Goal: Task Accomplishment & Management: Complete application form

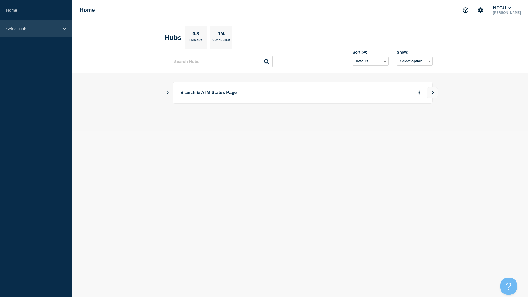
click at [40, 34] on div "Select Hub" at bounding box center [36, 28] width 72 height 17
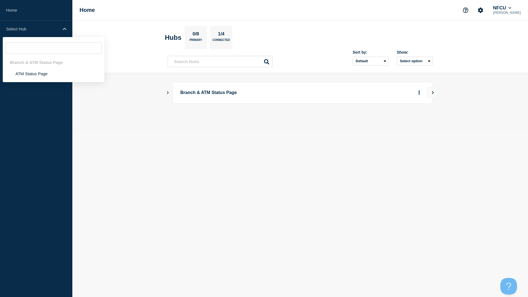
click at [35, 80] on div "Branch & ATM Status Page ATM Status Page" at bounding box center [54, 59] width 102 height 45
click at [36, 72] on li "ATM Status Page" at bounding box center [54, 73] width 102 height 11
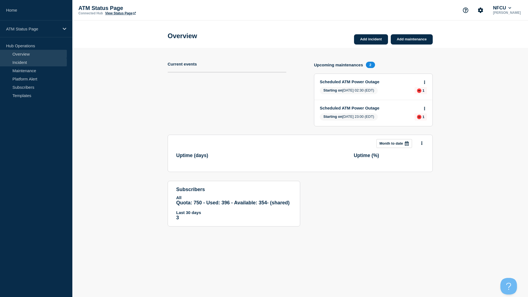
click at [21, 59] on link "Incident" at bounding box center [33, 62] width 67 height 8
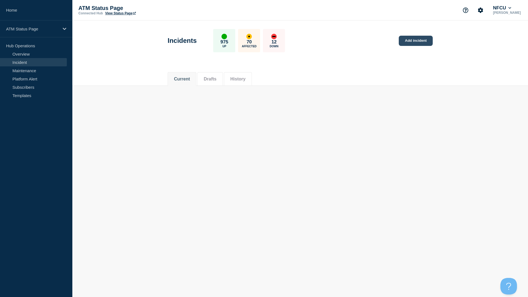
click at [412, 38] on link "Add incident" at bounding box center [416, 41] width 34 height 10
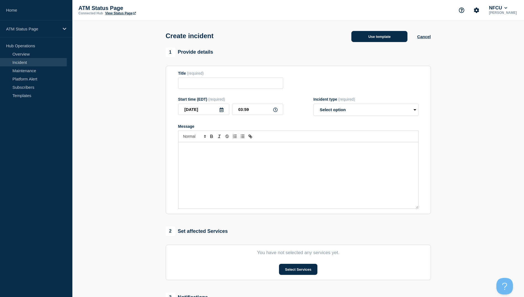
click at [393, 35] on button "Use template" at bounding box center [379, 36] width 56 height 11
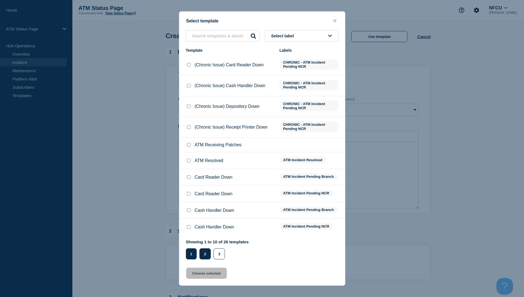
click at [207, 252] on button "2" at bounding box center [204, 253] width 11 height 11
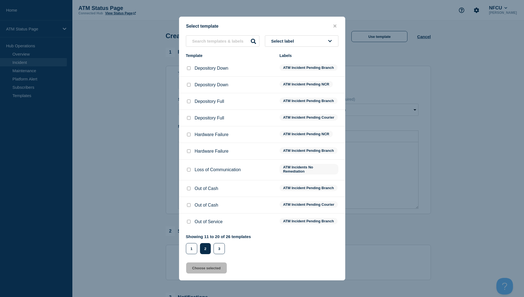
click at [186, 66] on div at bounding box center [189, 68] width 6 height 6
click at [189, 66] on input "Depository Down checkbox" at bounding box center [189, 68] width 4 height 4
checkbox input "true"
click at [219, 270] on button "Choose selected" at bounding box center [206, 267] width 41 height 11
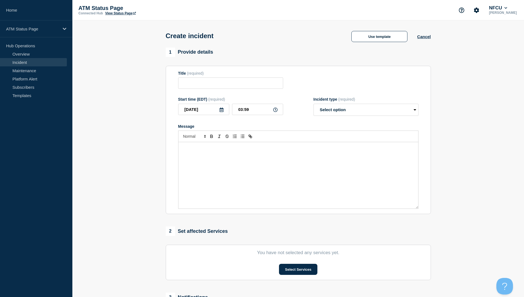
type input "Depository Down"
select select "identified"
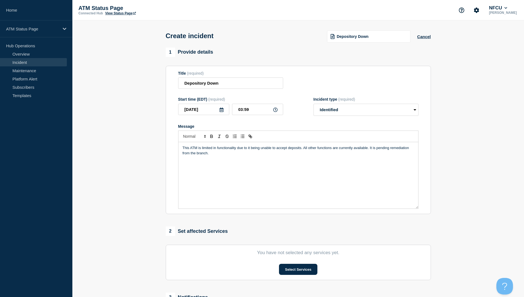
click at [295, 262] on section "You have not selected any services yet. Select Services" at bounding box center [298, 261] width 265 height 35
click at [294, 266] on button "Select Services" at bounding box center [298, 268] width 38 height 11
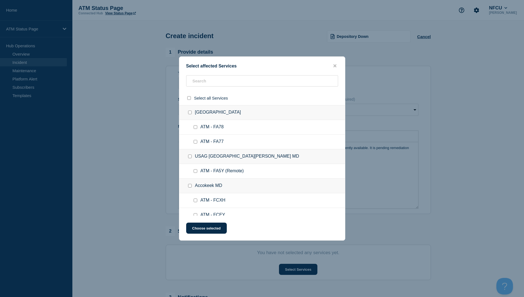
click at [215, 74] on div "Select affected Services Select all Services [GEOGRAPHIC_DATA] [GEOGRAPHIC_DATA…" at bounding box center [262, 148] width 166 height 184
click at [215, 94] on div "Select all Services" at bounding box center [262, 98] width 166 height 14
click at [217, 78] on input "text" at bounding box center [262, 80] width 152 height 11
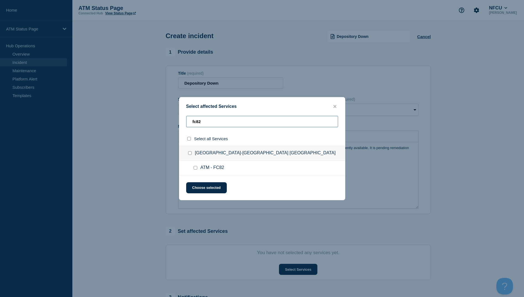
type input "fc82"
click at [196, 167] on input "ATM - FC82 checkbox" at bounding box center [196, 168] width 4 height 4
checkbox input "true"
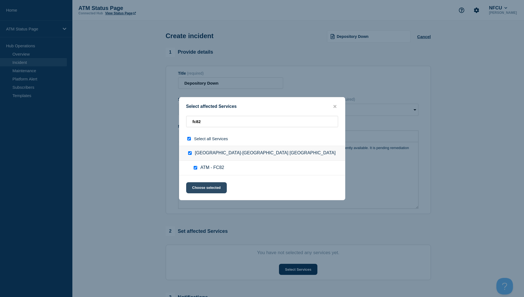
click at [198, 189] on button "Choose selected" at bounding box center [206, 187] width 41 height 11
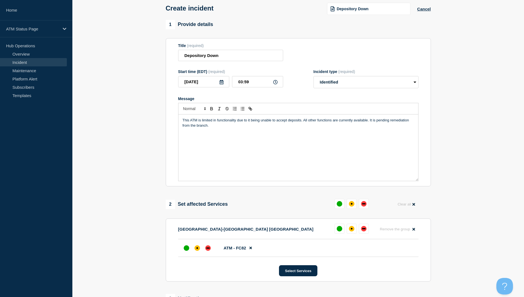
scroll to position [110, 0]
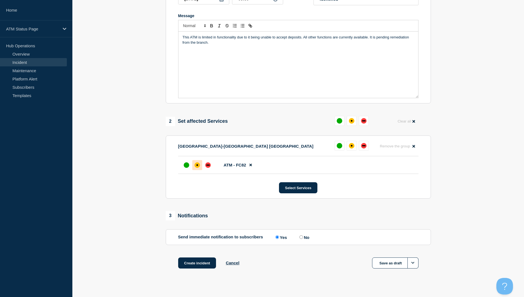
click at [196, 165] on div "affected" at bounding box center [197, 165] width 6 height 6
click at [195, 268] on button "Create incident" at bounding box center [197, 262] width 38 height 11
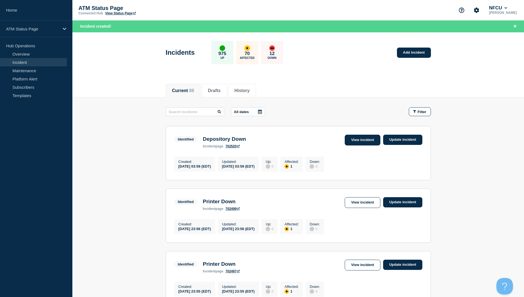
click at [360, 135] on link "View incident" at bounding box center [363, 139] width 36 height 11
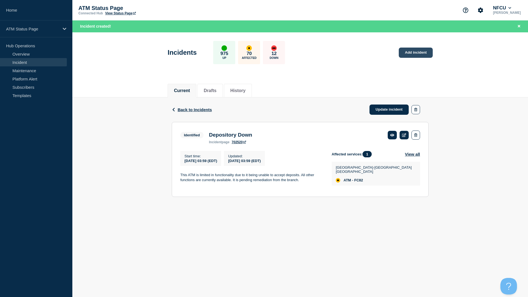
click at [431, 51] on link "Add incident" at bounding box center [416, 52] width 34 height 10
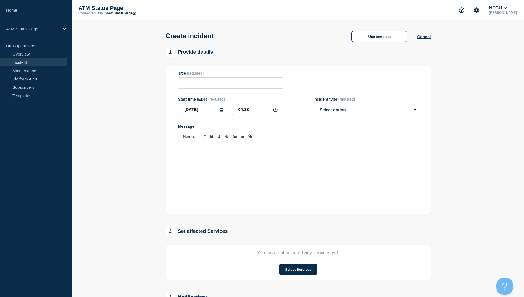
click at [364, 46] on div "Create incident Use template Cancel" at bounding box center [298, 33] width 278 height 27
click at [374, 38] on button "Use template" at bounding box center [379, 36] width 56 height 11
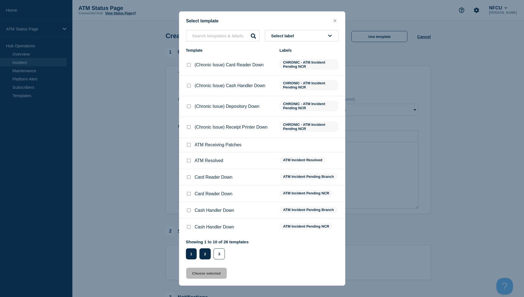
click at [207, 252] on button "2" at bounding box center [204, 253] width 11 height 11
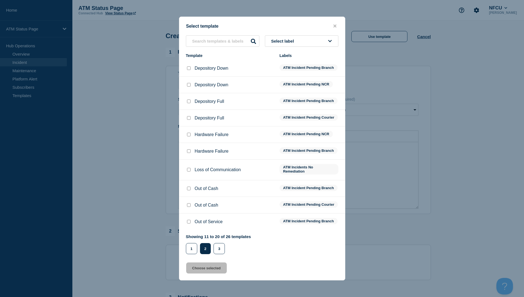
click at [188, 66] on input "Depository Down checkbox" at bounding box center [189, 68] width 4 height 4
checkbox input "true"
click at [206, 272] on button "Choose selected" at bounding box center [206, 267] width 41 height 11
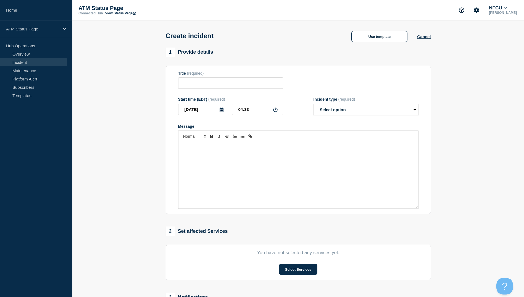
type input "Depository Down"
select select "identified"
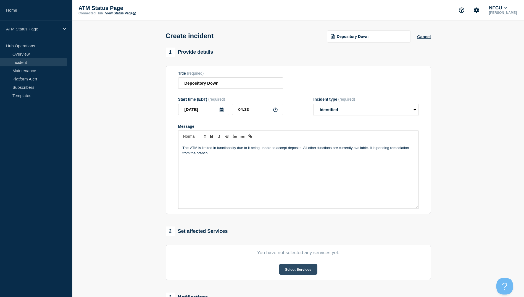
click at [284, 267] on button "Select Services" at bounding box center [298, 268] width 38 height 11
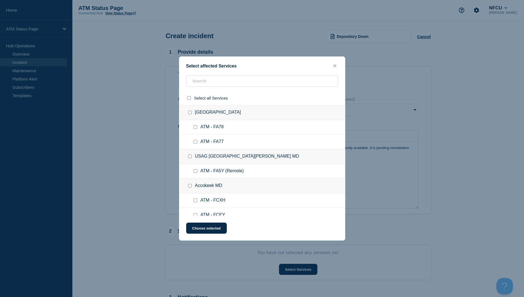
click at [202, 75] on div "Select affected Services Select all Services [GEOGRAPHIC_DATA] [GEOGRAPHIC_DATA…" at bounding box center [262, 148] width 166 height 184
click at [202, 83] on input "text" at bounding box center [262, 80] width 152 height 11
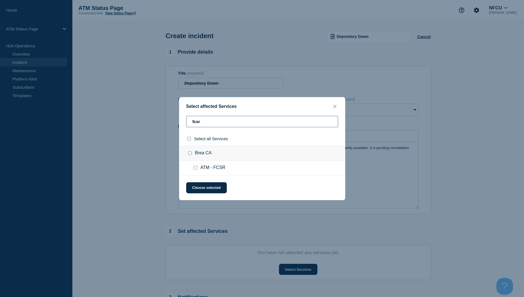
type input "fcsr"
click at [195, 169] on input "ATM - FCSR checkbox" at bounding box center [196, 168] width 4 height 4
checkbox input "true"
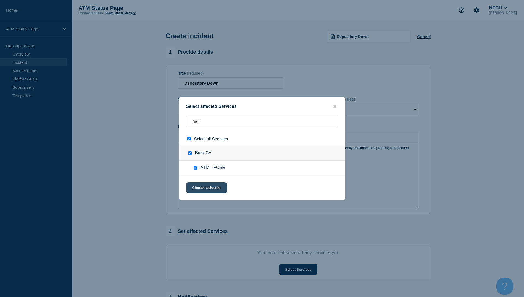
click at [198, 188] on button "Choose selected" at bounding box center [206, 187] width 41 height 11
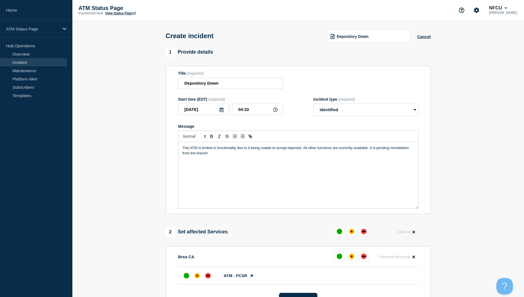
scroll to position [110, 0]
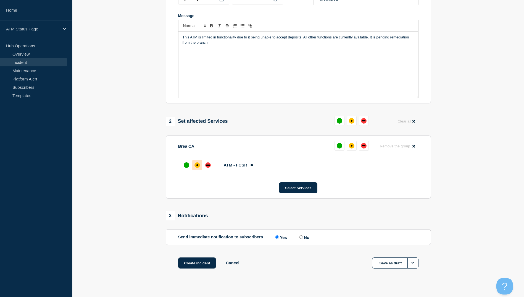
click at [200, 168] on div at bounding box center [197, 165] width 10 height 10
click at [200, 262] on button "Create incident" at bounding box center [197, 262] width 38 height 11
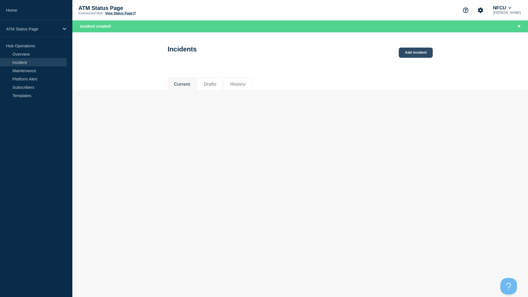
click at [428, 49] on link "Add incident" at bounding box center [416, 52] width 34 height 10
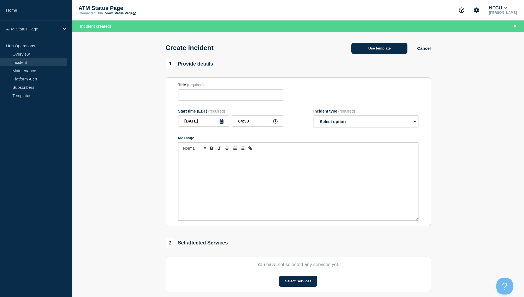
click at [375, 51] on button "Use template" at bounding box center [379, 48] width 56 height 11
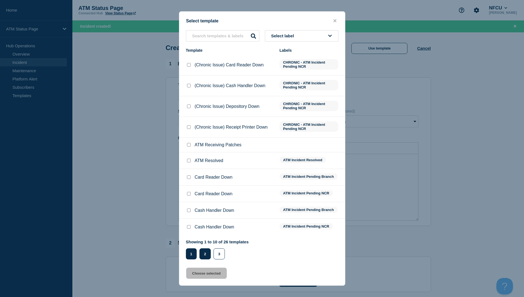
click at [200, 251] on button "2" at bounding box center [204, 253] width 11 height 11
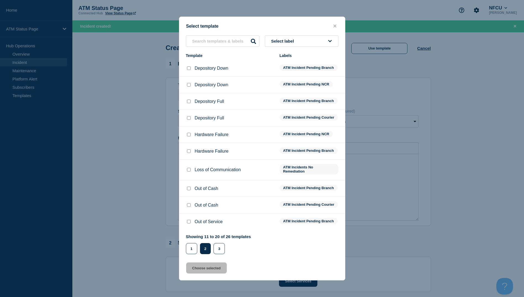
click at [189, 67] on div at bounding box center [189, 68] width 6 height 6
click at [188, 65] on div at bounding box center [189, 68] width 6 height 6
click at [188, 66] on input "Depository Down checkbox" at bounding box center [189, 68] width 4 height 4
checkbox input "true"
click at [202, 35] on input "text" at bounding box center [222, 40] width 73 height 11
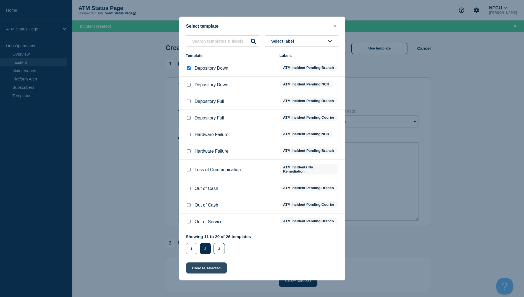
click at [204, 268] on button "Choose selected" at bounding box center [206, 267] width 41 height 11
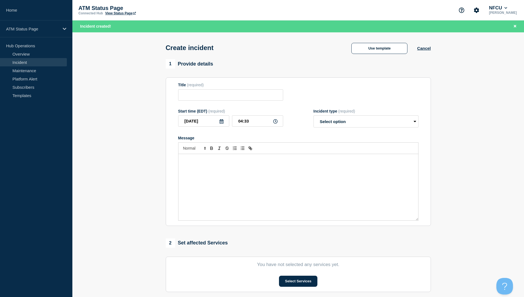
type input "Depository Down"
select select "identified"
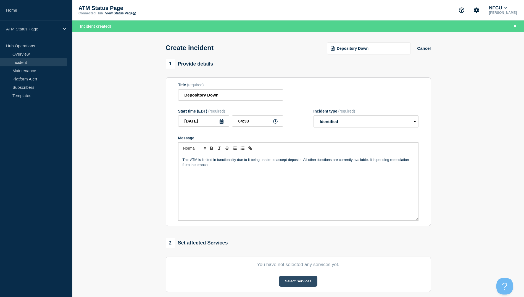
click at [308, 283] on button "Select Services" at bounding box center [298, 280] width 38 height 11
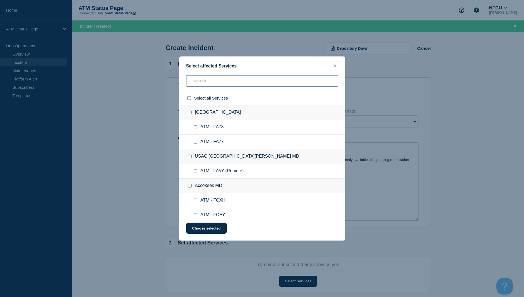
click at [202, 80] on input "text" at bounding box center [262, 80] width 152 height 11
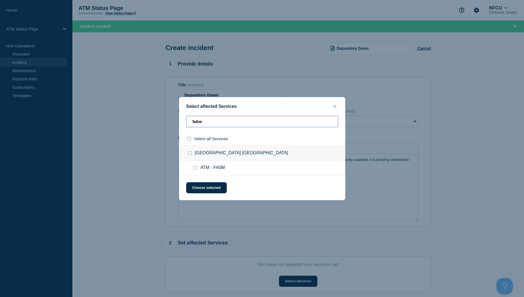
type input "fa0m"
click at [194, 165] on div at bounding box center [196, 168] width 8 height 6
drag, startPoint x: 194, startPoint y: 165, endPoint x: 195, endPoint y: 168, distance: 3.0
click at [195, 168] on input "ATM - FA0M checkbox" at bounding box center [196, 168] width 4 height 4
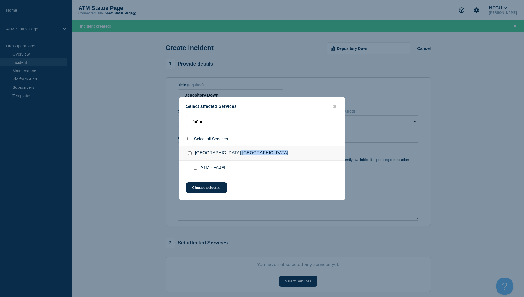
checkbox input "true"
click at [196, 189] on button "Choose selected" at bounding box center [206, 187] width 41 height 11
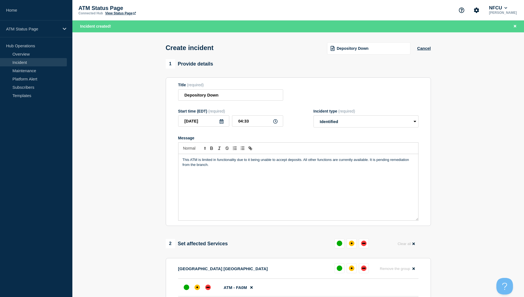
scroll to position [83, 0]
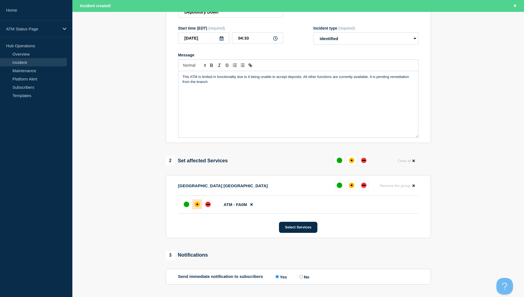
click at [196, 203] on div "affected" at bounding box center [197, 204] width 6 height 6
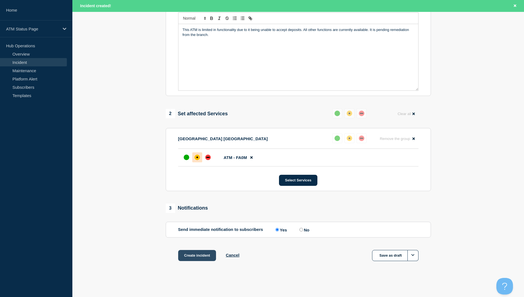
click at [205, 255] on button "Create incident" at bounding box center [197, 255] width 38 height 11
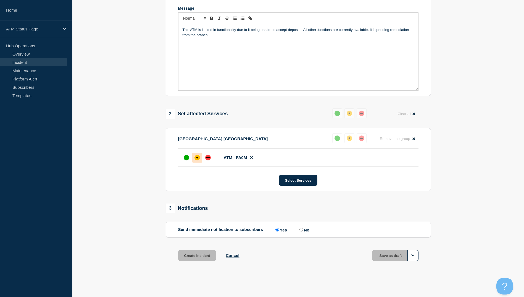
scroll to position [119, 0]
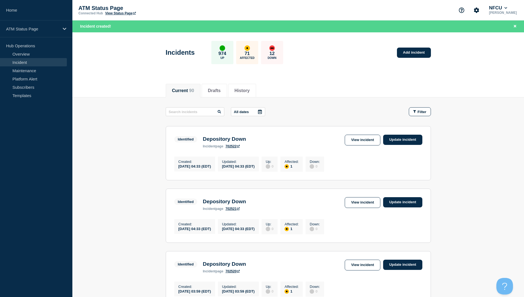
click at [450, 45] on header "Incidents 974 Up 71 Affected 12 Down Add incident" at bounding box center [298, 55] width 452 height 46
click at [407, 56] on link "Add incident" at bounding box center [414, 52] width 34 height 10
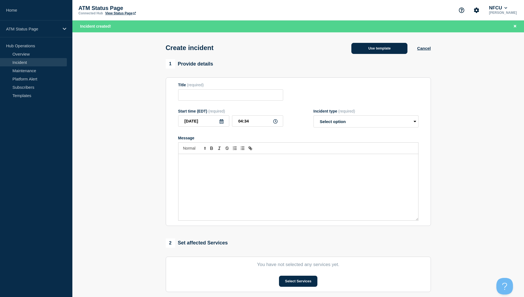
click at [370, 49] on button "Use template" at bounding box center [379, 48] width 56 height 11
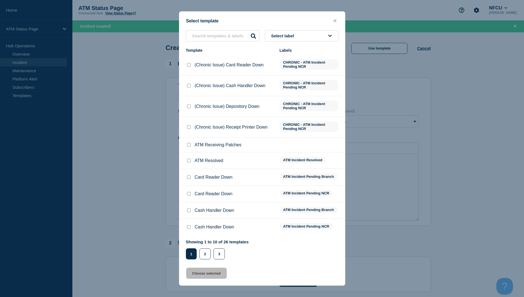
click at [200, 249] on div "2" at bounding box center [206, 253] width 14 height 11
click at [202, 255] on button "2" at bounding box center [204, 253] width 11 height 11
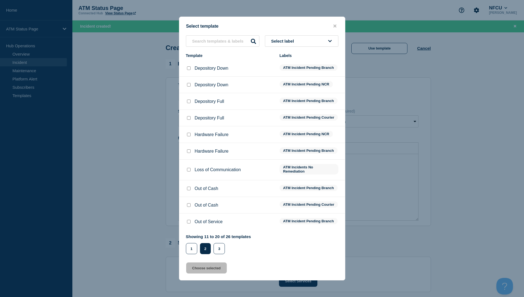
click at [190, 66] on input "Depository Down checkbox" at bounding box center [189, 68] width 4 height 4
checkbox input "true"
click at [213, 273] on button "Choose selected" at bounding box center [206, 267] width 41 height 11
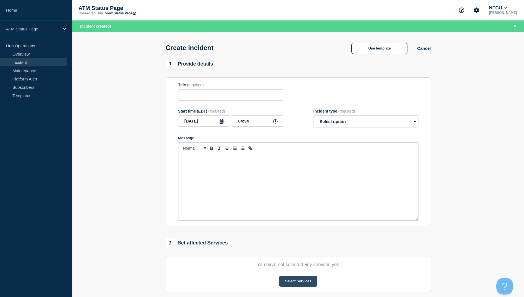
type input "Depository Down"
select select "identified"
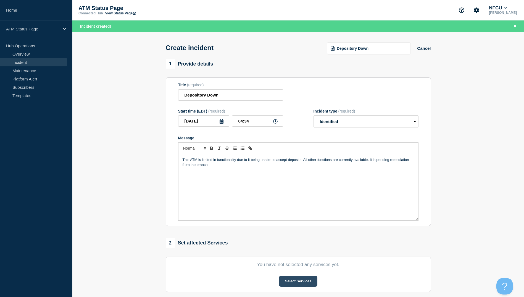
click at [283, 286] on button "Select Services" at bounding box center [298, 280] width 38 height 11
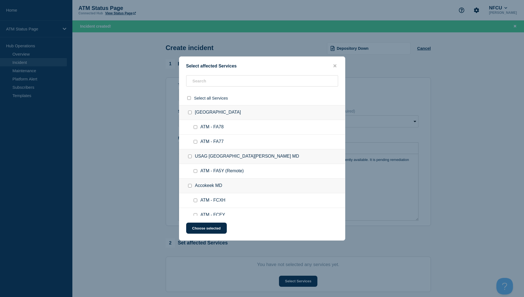
click at [237, 75] on div "Select affected Services Select all Services [GEOGRAPHIC_DATA] [GEOGRAPHIC_DATA…" at bounding box center [262, 148] width 166 height 184
click at [236, 76] on input "text" at bounding box center [262, 80] width 152 height 11
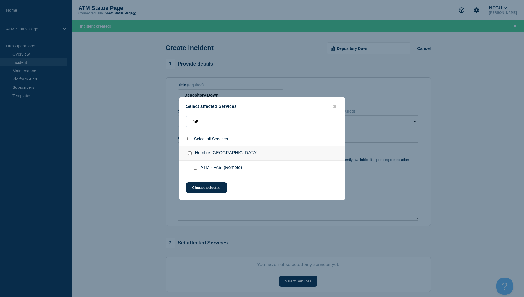
type input "fa5i"
click at [194, 166] on input "ATM - FA5I (Remote) checkbox" at bounding box center [196, 168] width 4 height 4
checkbox input "true"
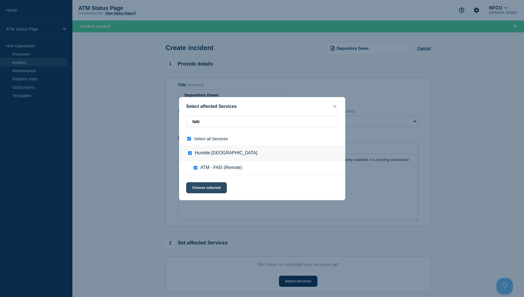
click at [214, 189] on button "Choose selected" at bounding box center [206, 187] width 41 height 11
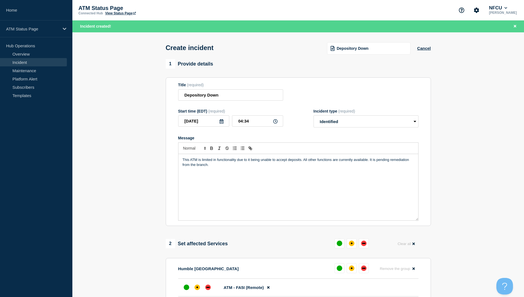
click at [345, 50] on span "Depository Down" at bounding box center [353, 48] width 32 height 4
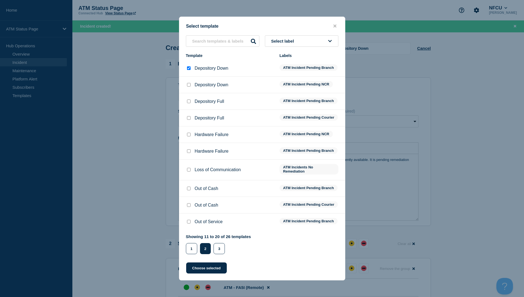
click at [189, 83] on div at bounding box center [189, 85] width 6 height 6
click at [188, 83] on input "Depository Down checkbox" at bounding box center [189, 85] width 4 height 4
checkbox input "true"
checkbox input "false"
click at [218, 273] on button "Choose selected" at bounding box center [206, 267] width 41 height 11
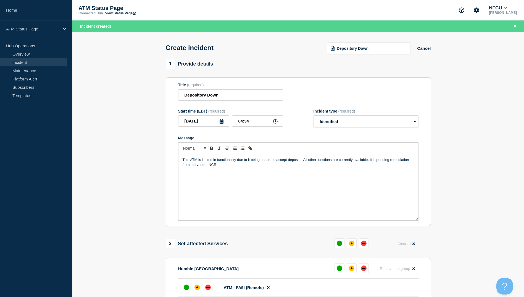
scroll to position [110, 0]
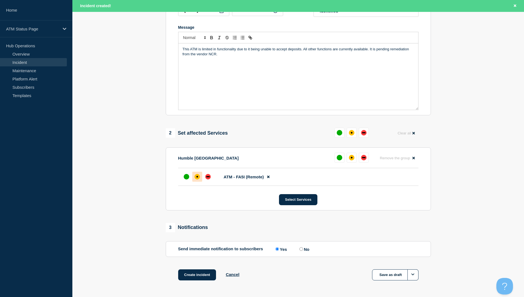
click at [196, 179] on div "affected" at bounding box center [197, 177] width 6 height 6
click at [202, 270] on div "1 Provide details Title (required) Depository Down Start time (EDT) (required) …" at bounding box center [297, 121] width 271 height 345
click at [203, 274] on button "Create incident" at bounding box center [197, 274] width 38 height 11
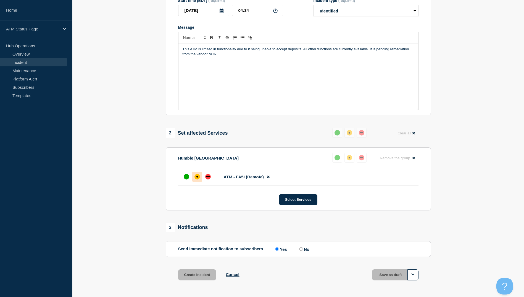
scroll to position [99, 0]
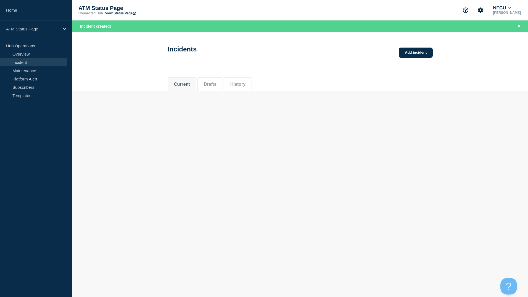
click at [416, 45] on div "Incidents Add incident" at bounding box center [301, 47] width 278 height 27
click at [416, 49] on link "Add incident" at bounding box center [416, 52] width 34 height 10
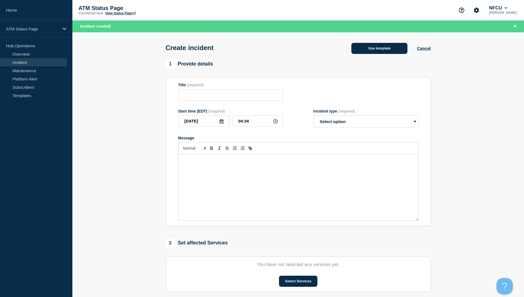
click at [363, 44] on button "Use template" at bounding box center [379, 48] width 56 height 11
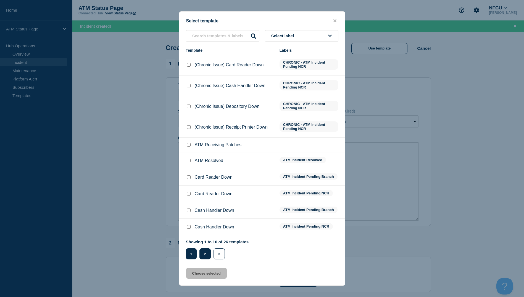
click at [208, 252] on button "2" at bounding box center [204, 253] width 11 height 11
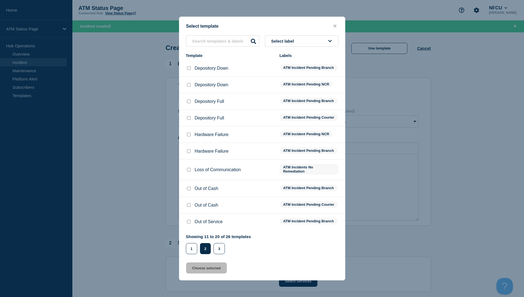
click at [186, 65] on div at bounding box center [189, 68] width 6 height 6
click at [188, 66] on input "Depository Down checkbox" at bounding box center [189, 68] width 4 height 4
checkbox input "true"
click at [199, 270] on button "Choose selected" at bounding box center [206, 267] width 41 height 11
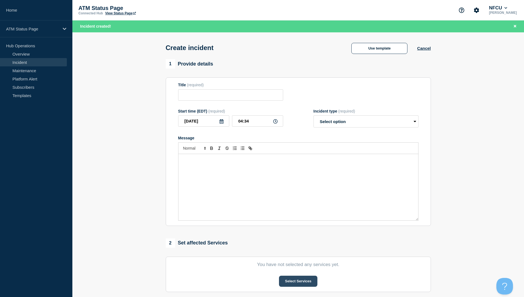
type input "Depository Down"
select select "identified"
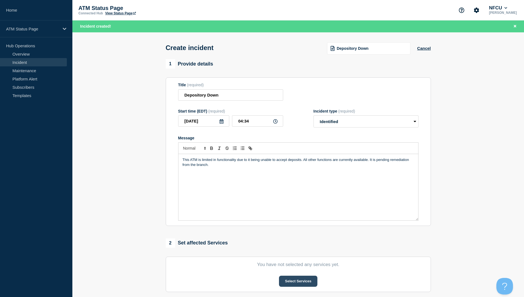
click at [315, 285] on button "Select Services" at bounding box center [298, 280] width 38 height 11
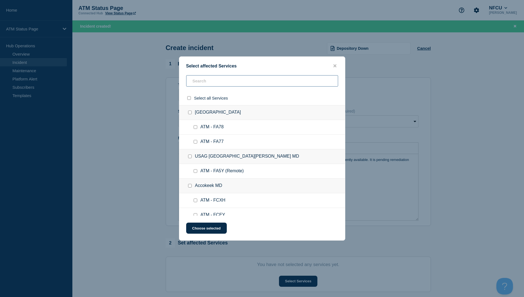
click at [215, 81] on input "text" at bounding box center [262, 80] width 152 height 11
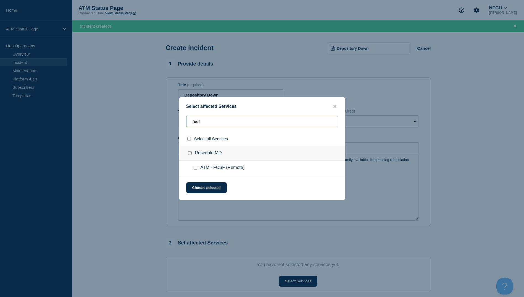
type input "fcsf"
click at [197, 169] on input "ATM - FCSF (Remote) checkbox" at bounding box center [196, 168] width 4 height 4
checkbox input "true"
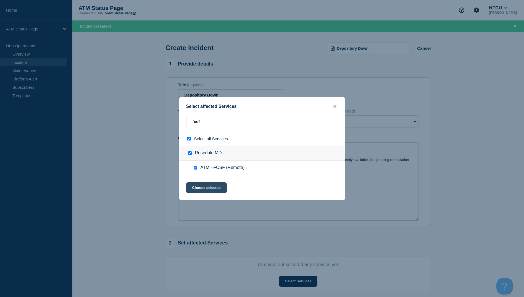
click at [199, 187] on button "Choose selected" at bounding box center [206, 187] width 41 height 11
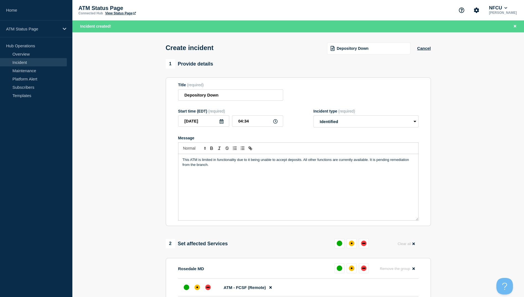
click at [362, 54] on div "Depository Down" at bounding box center [368, 48] width 83 height 12
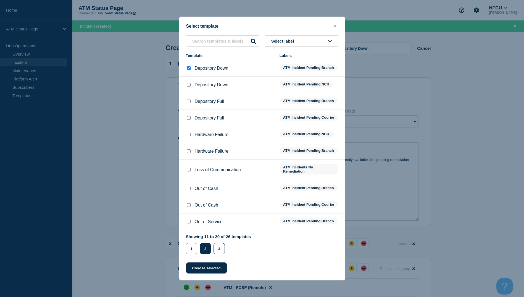
click at [189, 82] on div at bounding box center [189, 85] width 6 height 6
click at [186, 82] on div at bounding box center [189, 85] width 6 height 6
click at [188, 83] on input "Depository Down checkbox" at bounding box center [189, 85] width 4 height 4
checkbox input "true"
checkbox input "false"
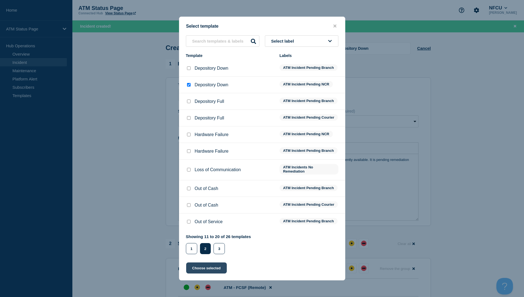
click at [217, 271] on button "Choose selected" at bounding box center [206, 267] width 41 height 11
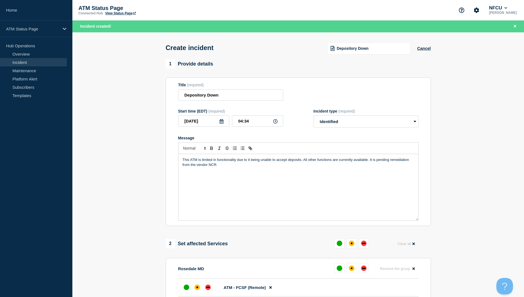
scroll to position [83, 0]
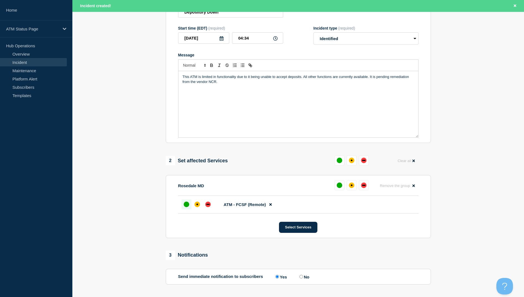
click at [189, 207] on div at bounding box center [186, 204] width 10 height 10
click at [190, 206] on div at bounding box center [186, 204] width 10 height 10
click at [191, 207] on div at bounding box center [196, 204] width 31 height 10
click at [195, 207] on div "affected" at bounding box center [197, 204] width 6 height 6
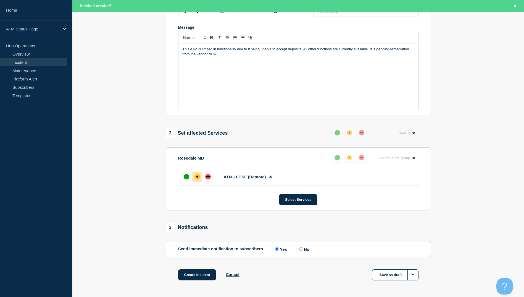
scroll to position [131, 0]
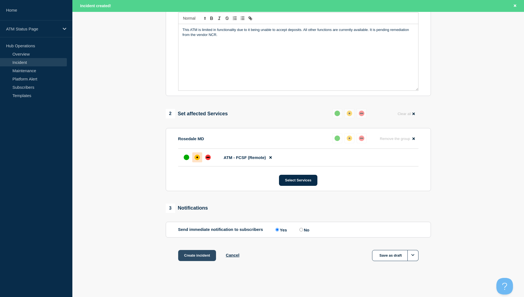
click at [194, 251] on button "Create incident" at bounding box center [197, 255] width 38 height 11
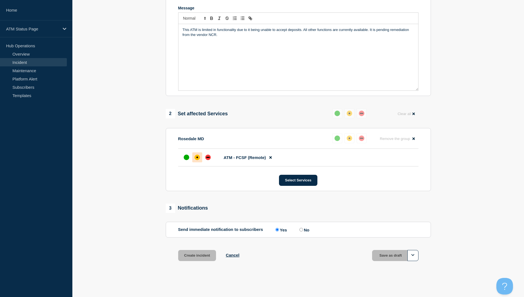
scroll to position [119, 0]
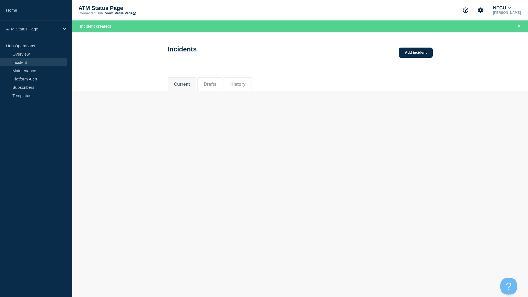
click at [413, 58] on div "Incidents Add incident" at bounding box center [301, 47] width 278 height 27
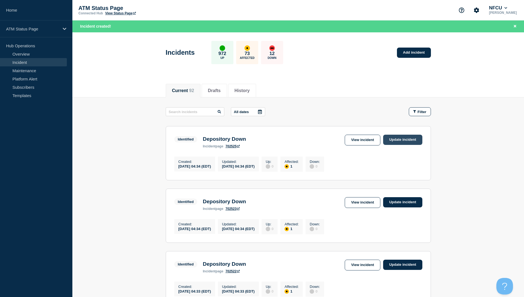
click at [401, 141] on link "Update incident" at bounding box center [402, 139] width 39 height 10
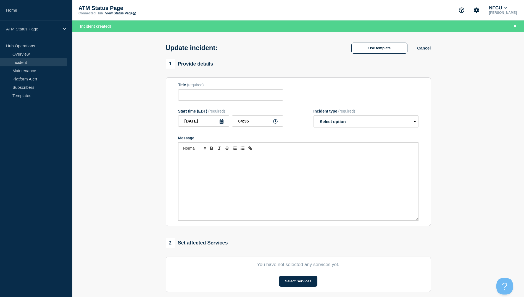
type input "Depository Down"
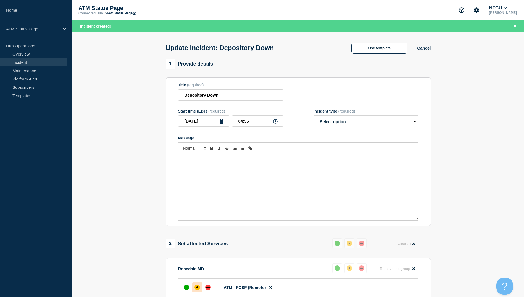
click at [421, 51] on div "Use template Cancel" at bounding box center [386, 48] width 89 height 12
click at [420, 46] on button "Cancel" at bounding box center [424, 48] width 14 height 5
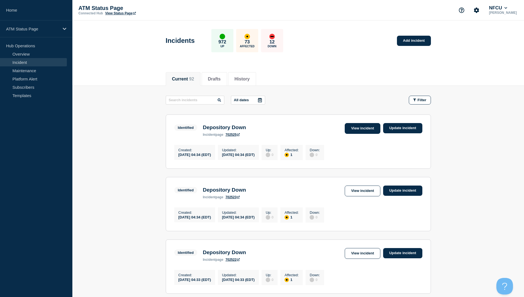
click at [371, 129] on link "View incident" at bounding box center [363, 128] width 36 height 11
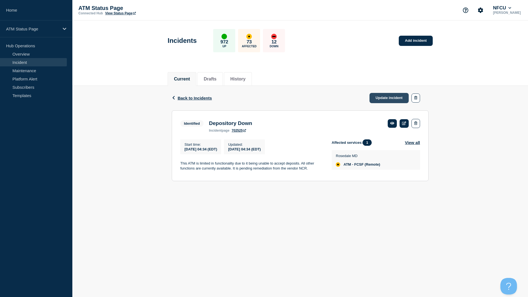
click at [380, 95] on link "Update incident" at bounding box center [388, 98] width 39 height 10
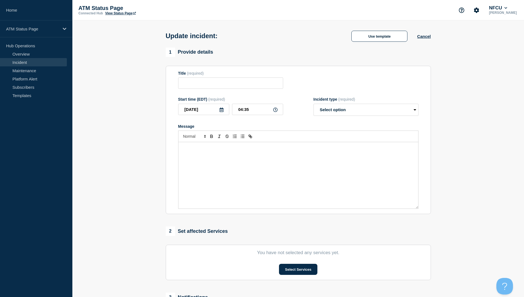
type input "Depository Down"
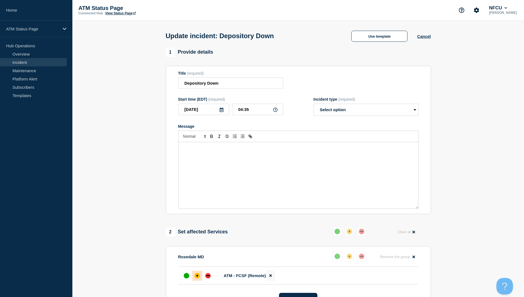
click at [272, 278] on button at bounding box center [270, 275] width 9 height 11
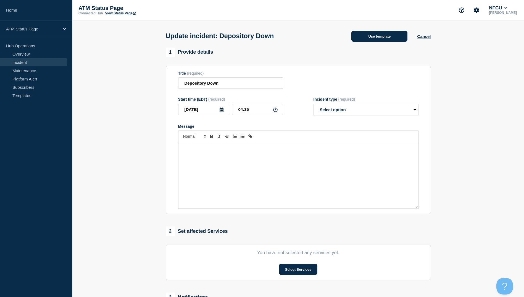
click at [370, 36] on button "Use template" at bounding box center [379, 36] width 56 height 11
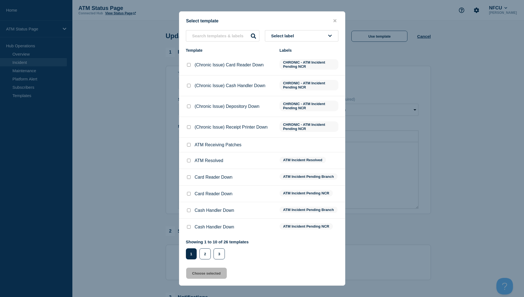
click at [213, 253] on div "2" at bounding box center [206, 253] width 14 height 11
click at [208, 254] on button "2" at bounding box center [204, 253] width 11 height 11
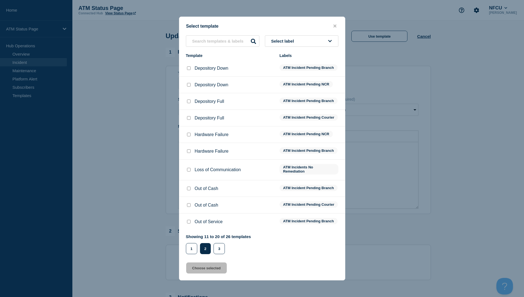
click at [191, 65] on div at bounding box center [189, 68] width 6 height 6
click at [189, 66] on input "Depository Down checkbox" at bounding box center [189, 68] width 4 height 4
checkbox input "true"
click at [208, 272] on button "Choose selected" at bounding box center [206, 267] width 41 height 11
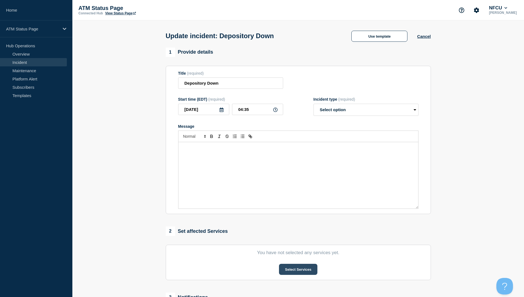
select select "identified"
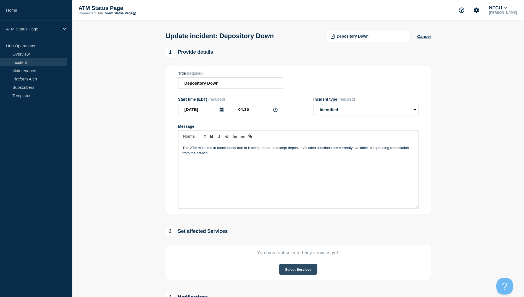
click at [289, 272] on button "Select Services" at bounding box center [298, 268] width 38 height 11
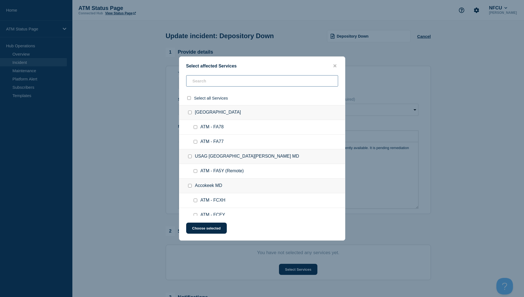
click at [199, 85] on input "text" at bounding box center [262, 80] width 152 height 11
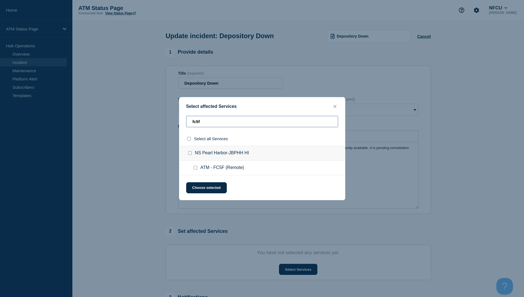
type input "fc5f"
click at [194, 167] on input "ATM - FC5F (Remote) checkbox" at bounding box center [196, 168] width 4 height 4
checkbox input "true"
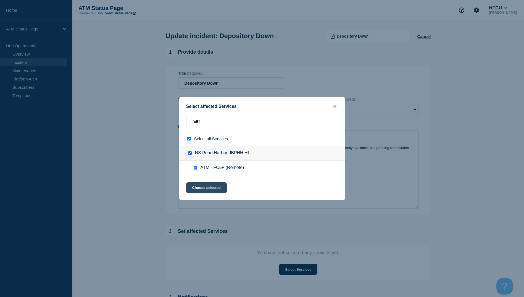
click at [202, 189] on button "Choose selected" at bounding box center [206, 187] width 41 height 11
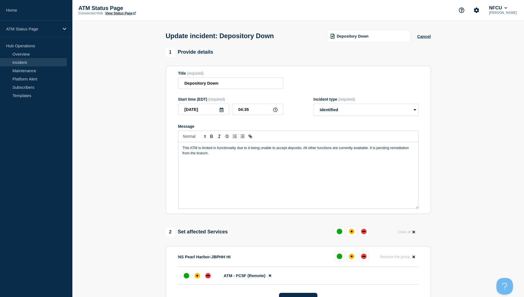
click at [340, 38] on span "Depository Down" at bounding box center [353, 36] width 32 height 4
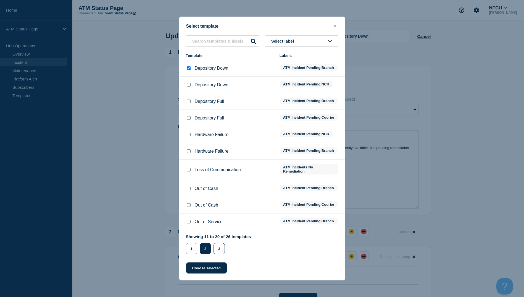
click at [190, 83] on input "Depository Down checkbox" at bounding box center [189, 85] width 4 height 4
checkbox input "true"
checkbox input "false"
click at [208, 273] on button "Choose selected" at bounding box center [206, 267] width 41 height 11
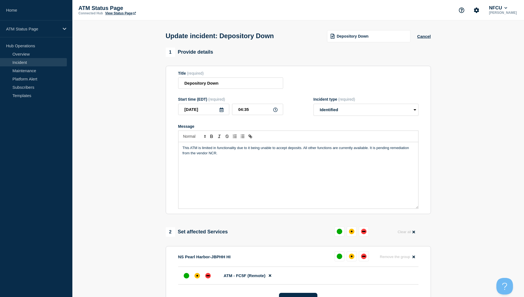
scroll to position [83, 0]
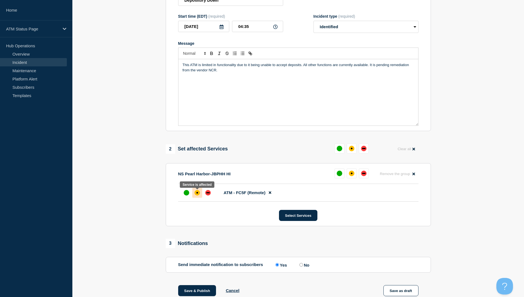
click at [200, 195] on div at bounding box center [197, 193] width 10 height 10
click at [197, 294] on button "Save & Publish" at bounding box center [197, 290] width 38 height 11
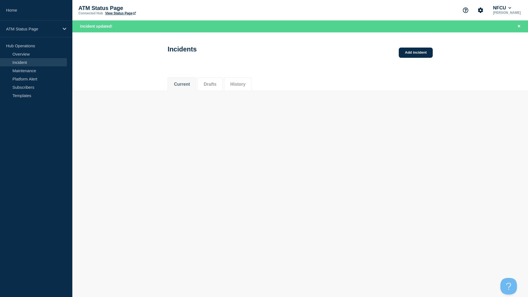
click at [197, 294] on body "Home ATM Status Page Hub Operations Overview Incident Maintenance Platform Aler…" at bounding box center [264, 148] width 528 height 297
click at [431, 53] on link "Add incident" at bounding box center [416, 52] width 34 height 10
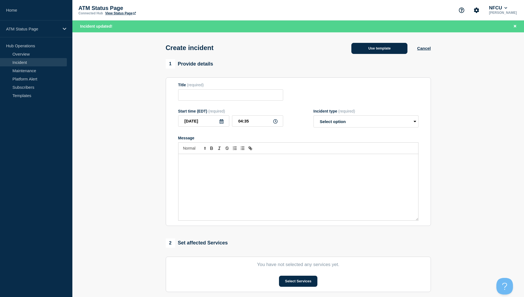
click at [384, 44] on button "Use template" at bounding box center [379, 48] width 56 height 11
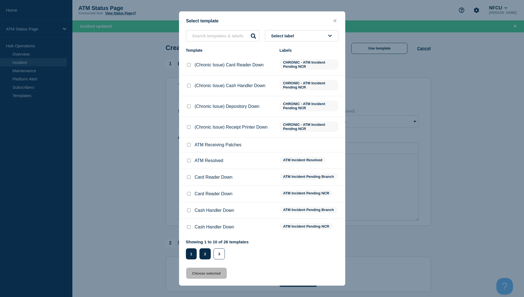
click at [208, 252] on button "2" at bounding box center [204, 253] width 11 height 11
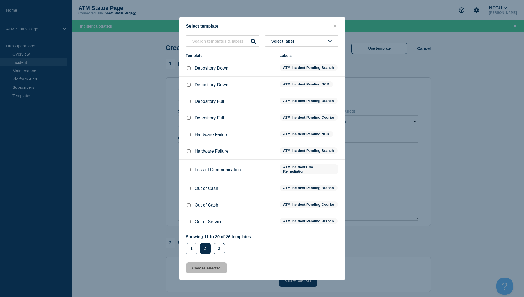
click at [189, 66] on input "Depository Down checkbox" at bounding box center [189, 68] width 4 height 4
checkbox input "true"
click at [194, 268] on button "Choose selected" at bounding box center [206, 267] width 41 height 11
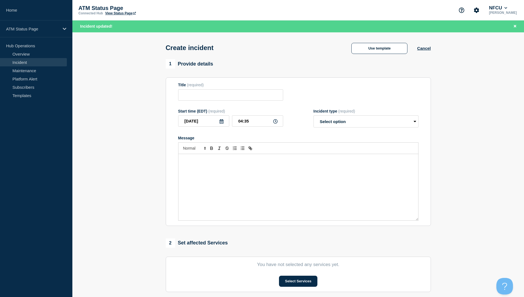
type input "Depository Down"
select select "identified"
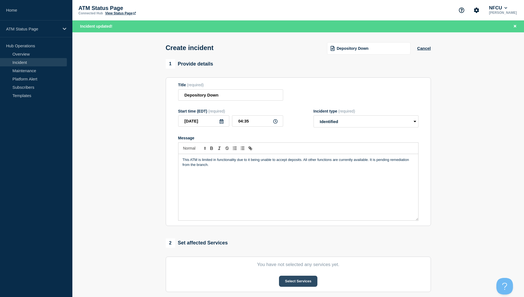
click at [287, 281] on button "Select Services" at bounding box center [298, 280] width 38 height 11
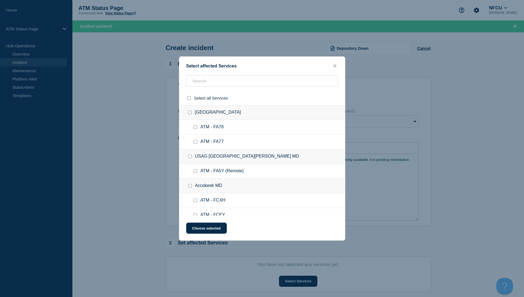
click at [200, 90] on div at bounding box center [262, 83] width 166 height 16
click at [202, 78] on input "text" at bounding box center [262, 80] width 152 height 11
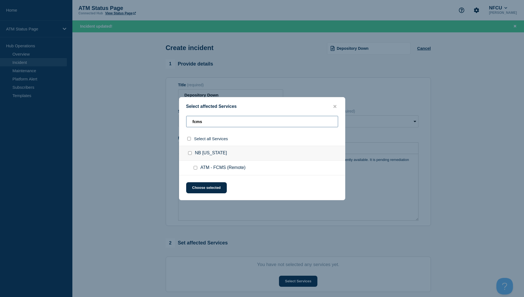
type input "fcms"
click at [196, 169] on input "ATM - FCMS (Remote) checkbox" at bounding box center [196, 168] width 4 height 4
checkbox input "true"
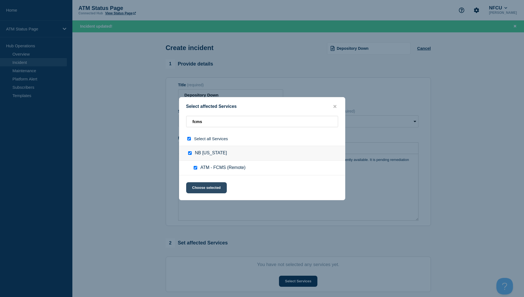
click at [198, 189] on button "Choose selected" at bounding box center [206, 187] width 41 height 11
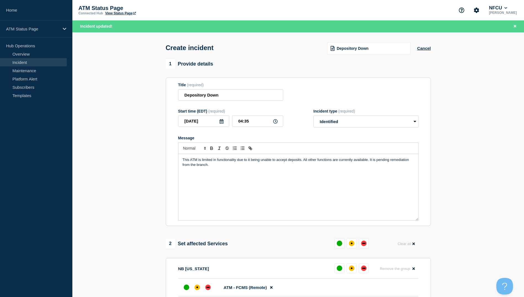
click at [344, 53] on div "Depository Down" at bounding box center [368, 48] width 83 height 12
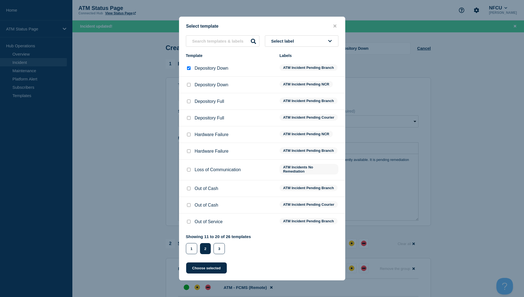
click at [188, 83] on input "Depository Down checkbox" at bounding box center [189, 85] width 4 height 4
checkbox input "true"
checkbox input "false"
click at [197, 279] on div "Select template Select label Template Labels Depository Down ATM Incident Pendi…" at bounding box center [262, 148] width 166 height 263
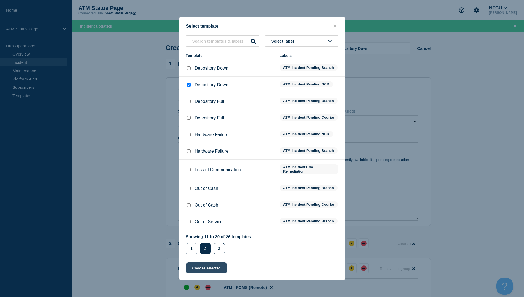
click at [206, 273] on button "Choose selected" at bounding box center [206, 267] width 41 height 11
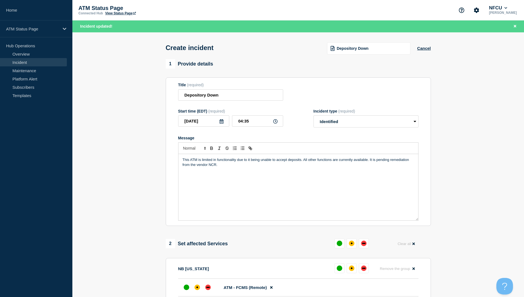
scroll to position [110, 0]
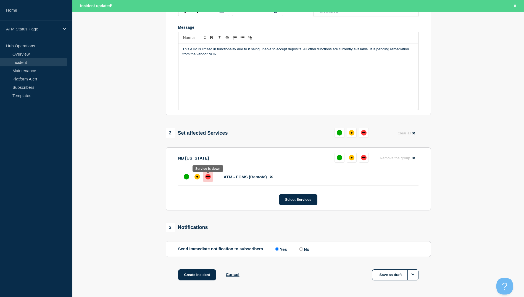
click at [203, 179] on div at bounding box center [208, 176] width 10 height 10
click at [199, 181] on div at bounding box center [197, 176] width 10 height 10
click at [203, 275] on button "Create incident" at bounding box center [197, 274] width 38 height 11
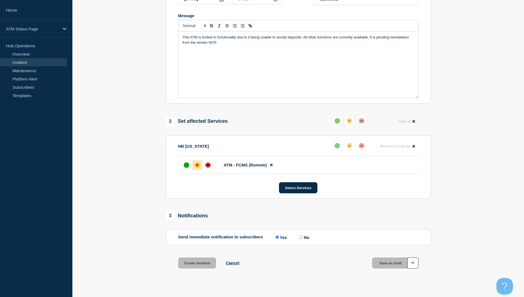
scroll to position [99, 0]
